Goal: Navigation & Orientation: Find specific page/section

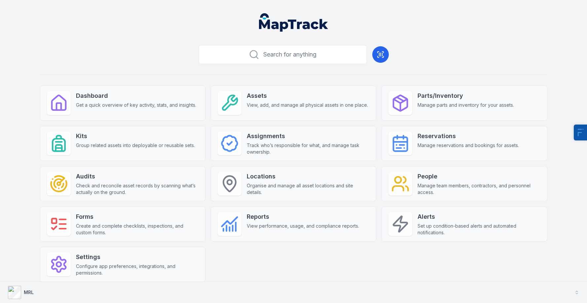
click at [84, 290] on button "MRL" at bounding box center [293, 292] width 587 height 21
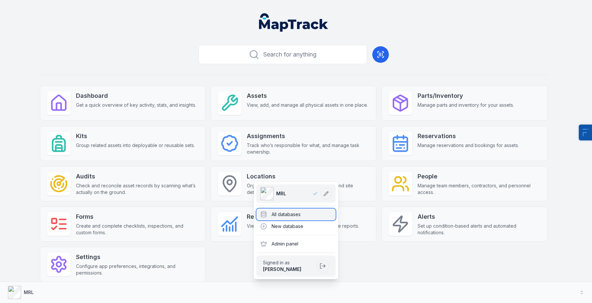
click at [277, 210] on div "All databases" at bounding box center [295, 214] width 79 height 12
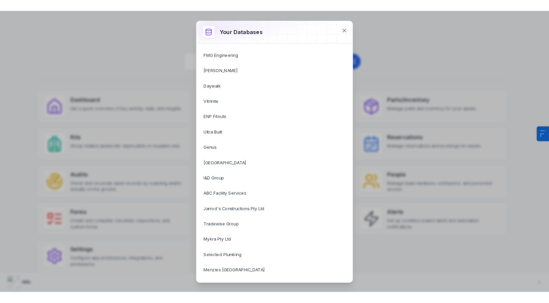
scroll to position [515, 0]
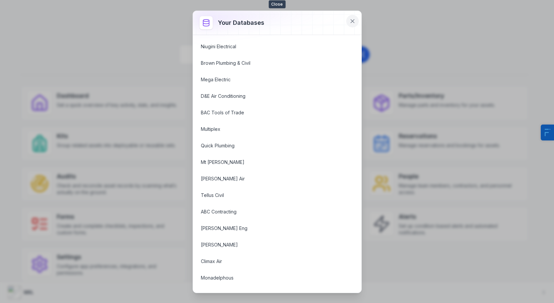
click at [350, 19] on icon at bounding box center [352, 21] width 7 height 7
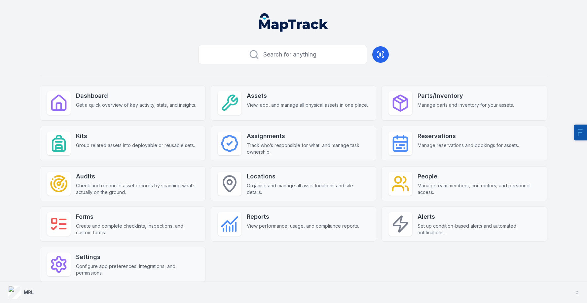
click at [21, 293] on div "MRL" at bounding box center [21, 292] width 26 height 13
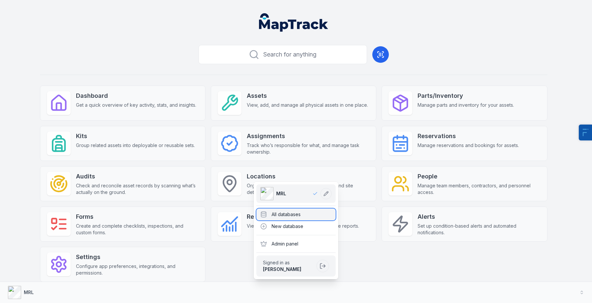
click at [281, 211] on div "All databases" at bounding box center [295, 214] width 79 height 12
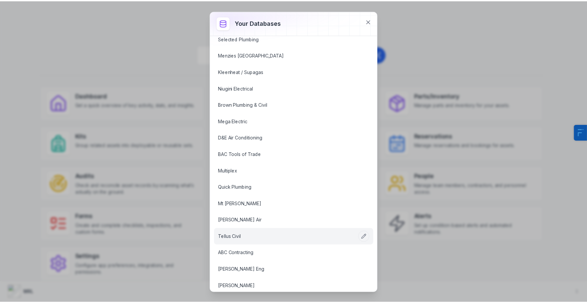
scroll to position [404, 0]
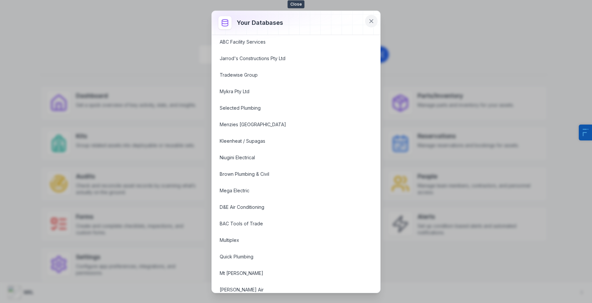
click at [375, 21] on button at bounding box center [371, 21] width 13 height 13
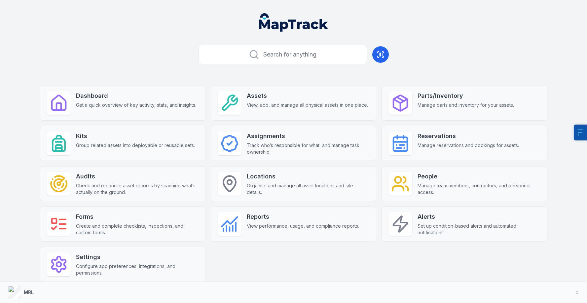
click at [431, 22] on header at bounding box center [293, 25] width 571 height 34
